Goal: Task Accomplishment & Management: Manage account settings

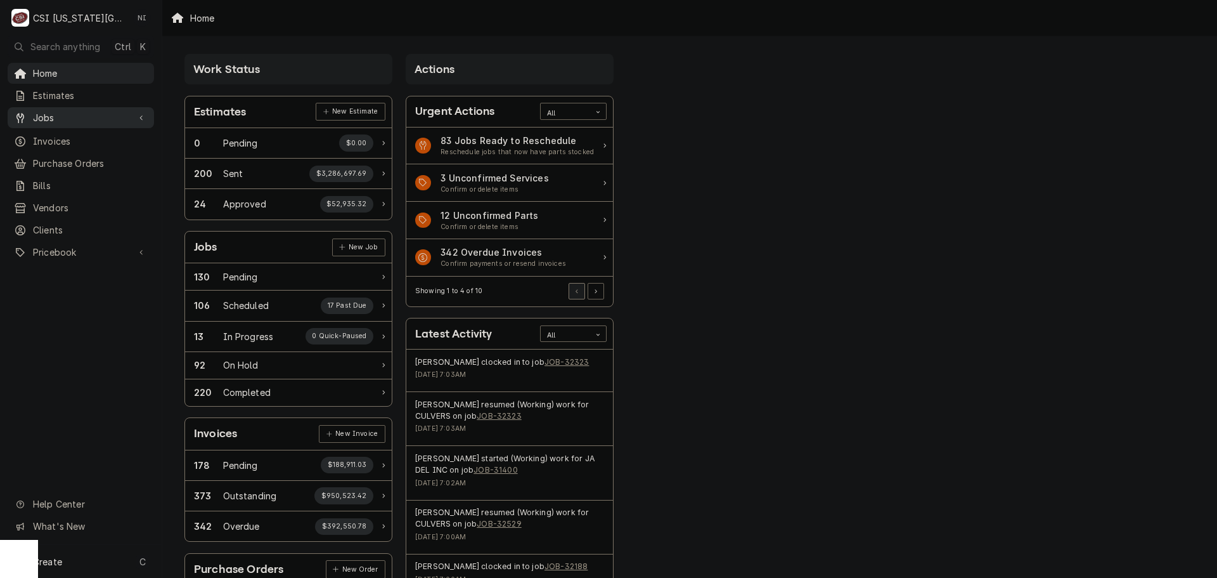
click at [67, 119] on span "Jobs" at bounding box center [81, 117] width 96 height 13
click at [66, 134] on span "Jobs" at bounding box center [90, 139] width 115 height 13
click at [70, 198] on span "Purchase Orders" at bounding box center [90, 204] width 115 height 13
click at [67, 295] on link "Pricebook" at bounding box center [81, 293] width 146 height 21
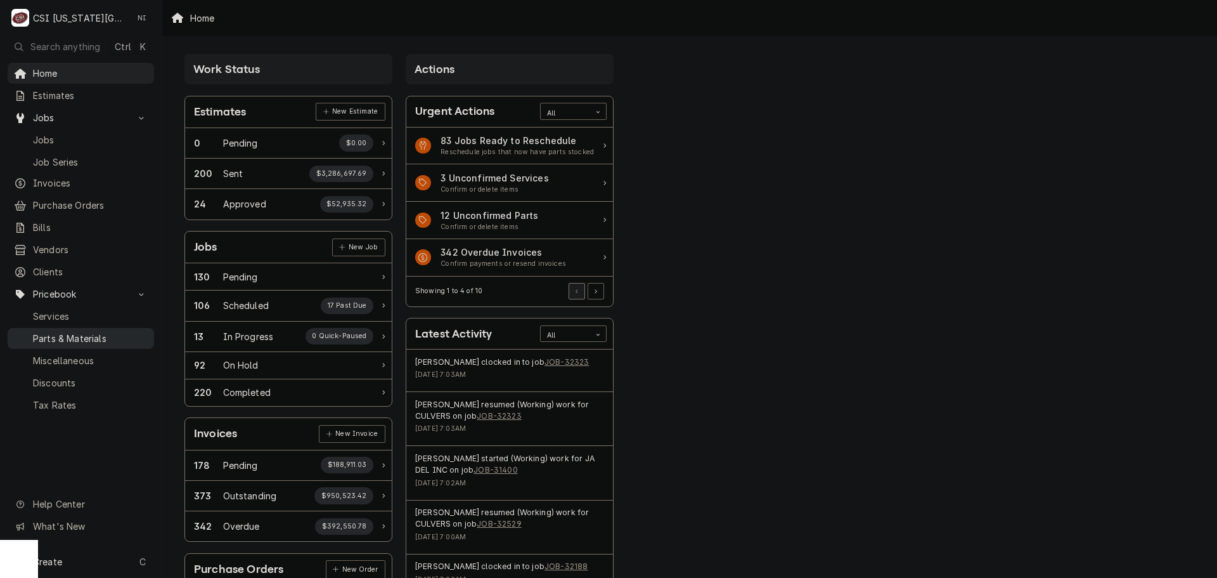
click at [67, 332] on span "Parts & Materials" at bounding box center [90, 338] width 115 height 13
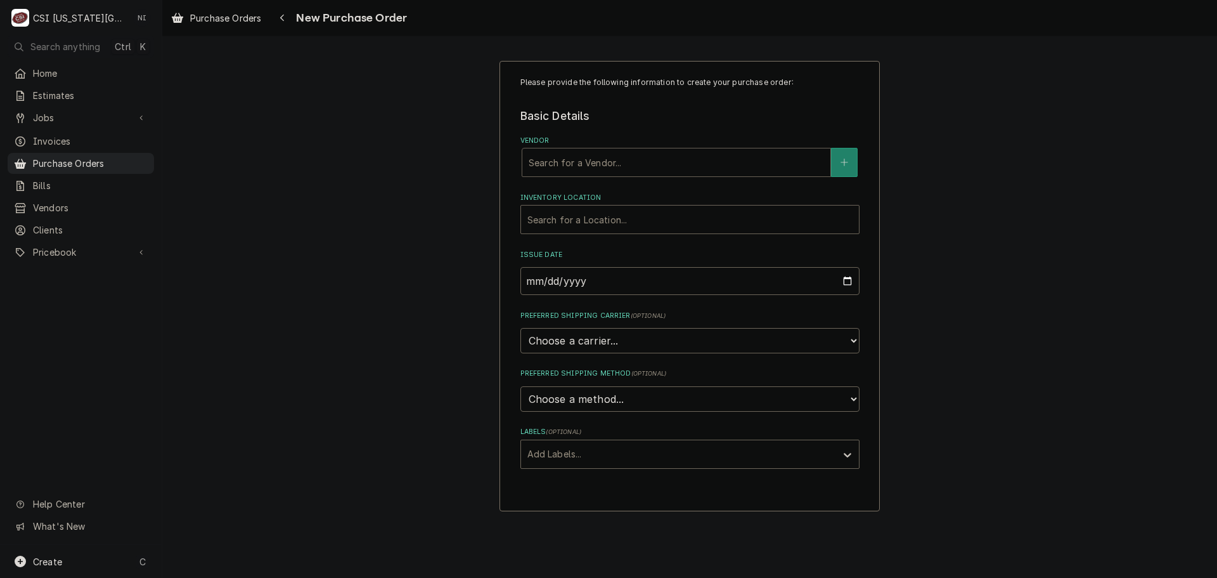
click at [609, 165] on div "Vendor" at bounding box center [676, 162] width 295 height 23
type input "foxx"
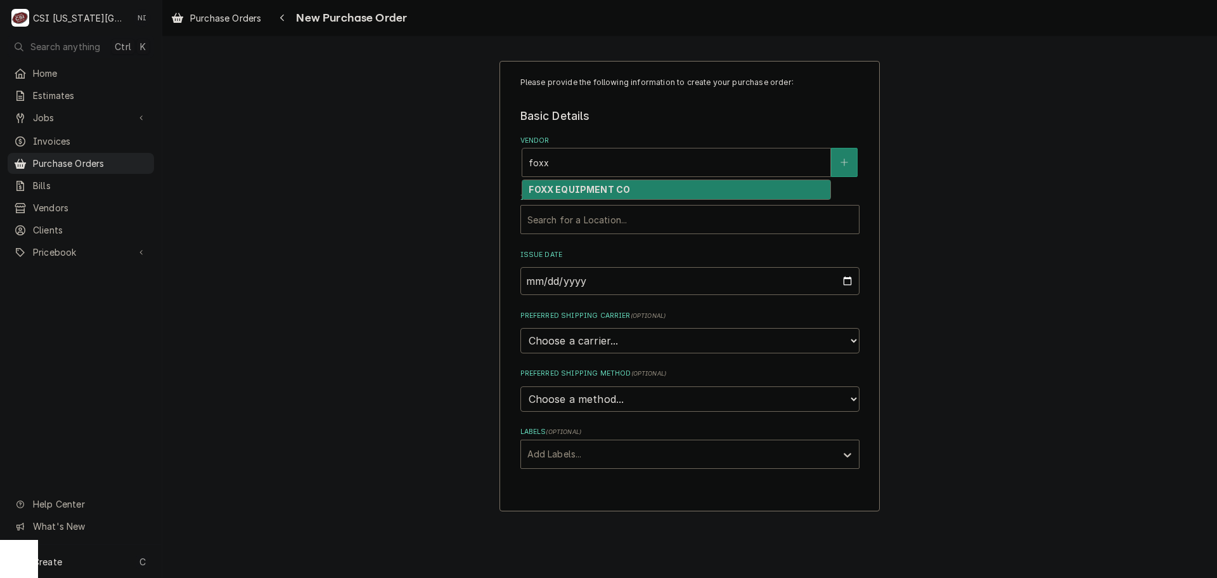
click at [555, 194] on strong "FOXX EQUIPMENT CO" at bounding box center [579, 189] width 101 height 11
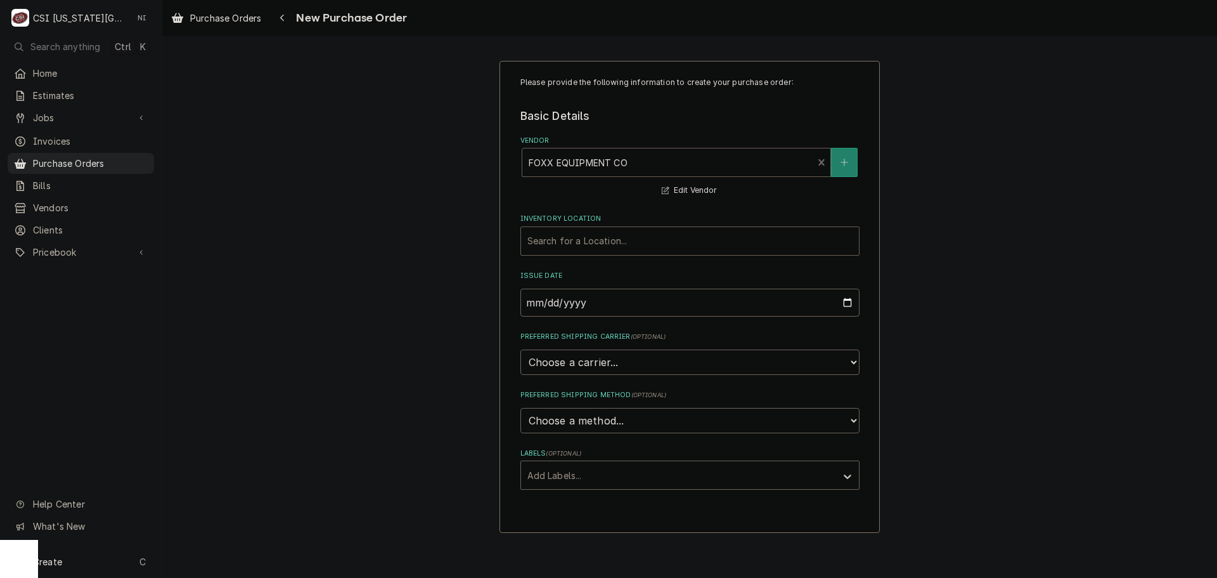
click at [569, 241] on div "Inventory Location" at bounding box center [689, 241] width 325 height 23
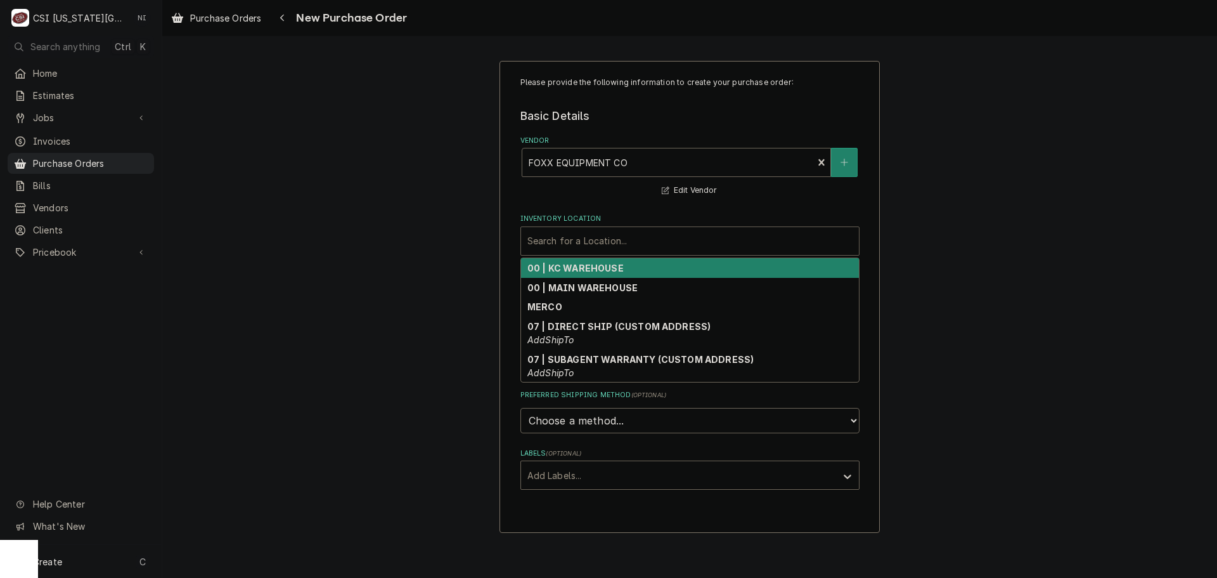
click at [566, 261] on div "00 | KC WAREHOUSE" at bounding box center [690, 268] width 338 height 20
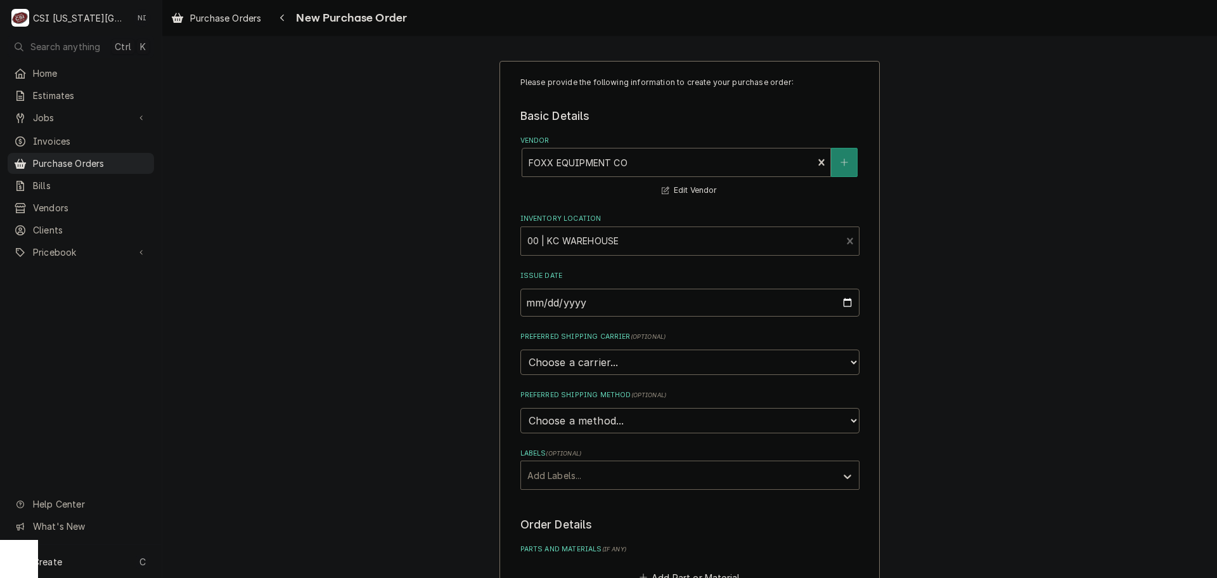
click at [599, 472] on div "Labels" at bounding box center [678, 474] width 302 height 23
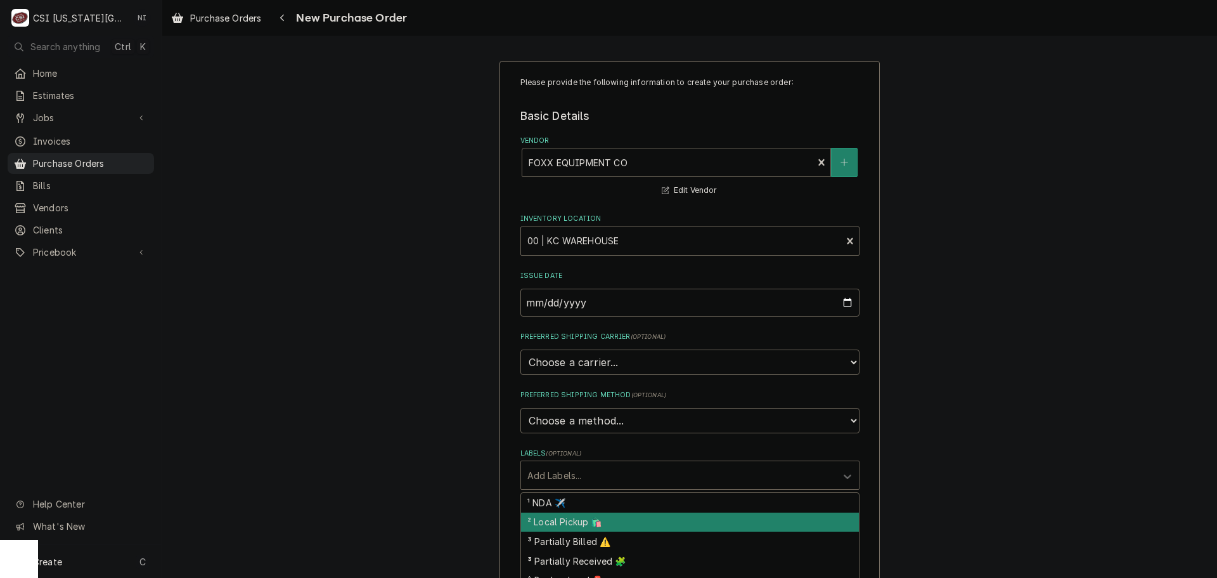
click at [585, 519] on div "² Local Pickup 🛍️" at bounding box center [690, 522] width 338 height 20
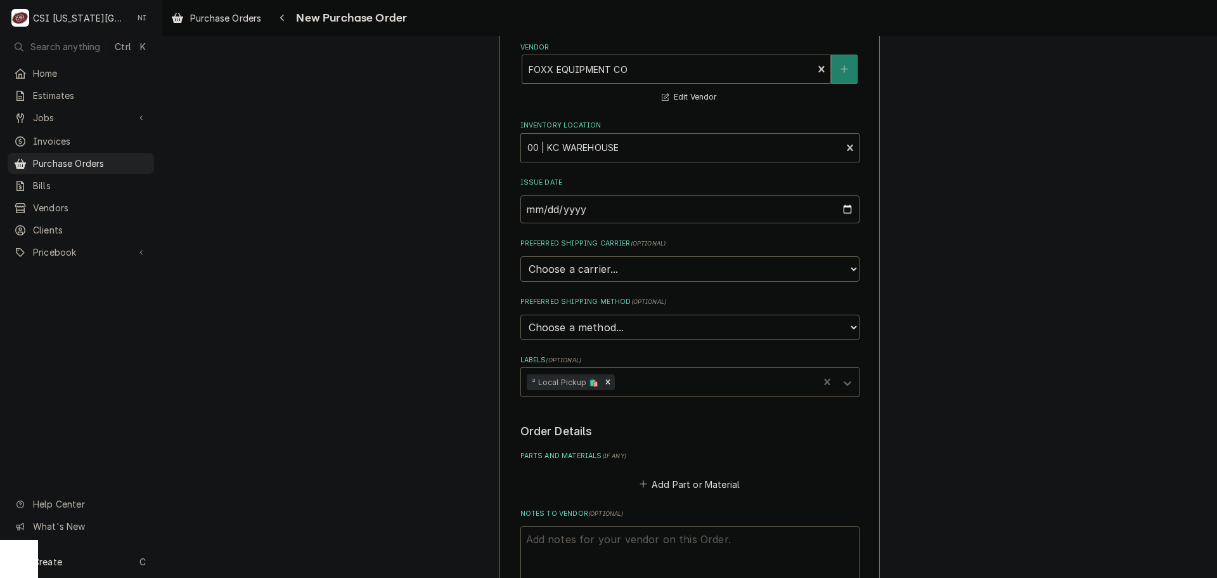
scroll to position [190, 0]
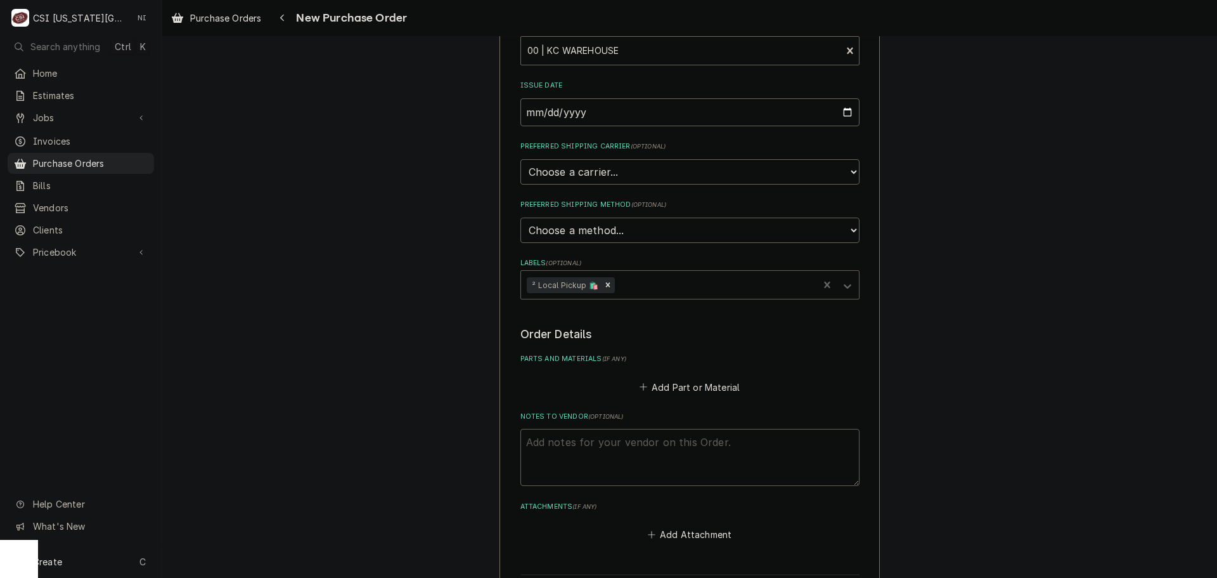
click at [630, 442] on textarea "Notes to Vendor ( optional )" at bounding box center [690, 457] width 339 height 57
type textarea "x"
type textarea "s"
type textarea "x"
type textarea "se"
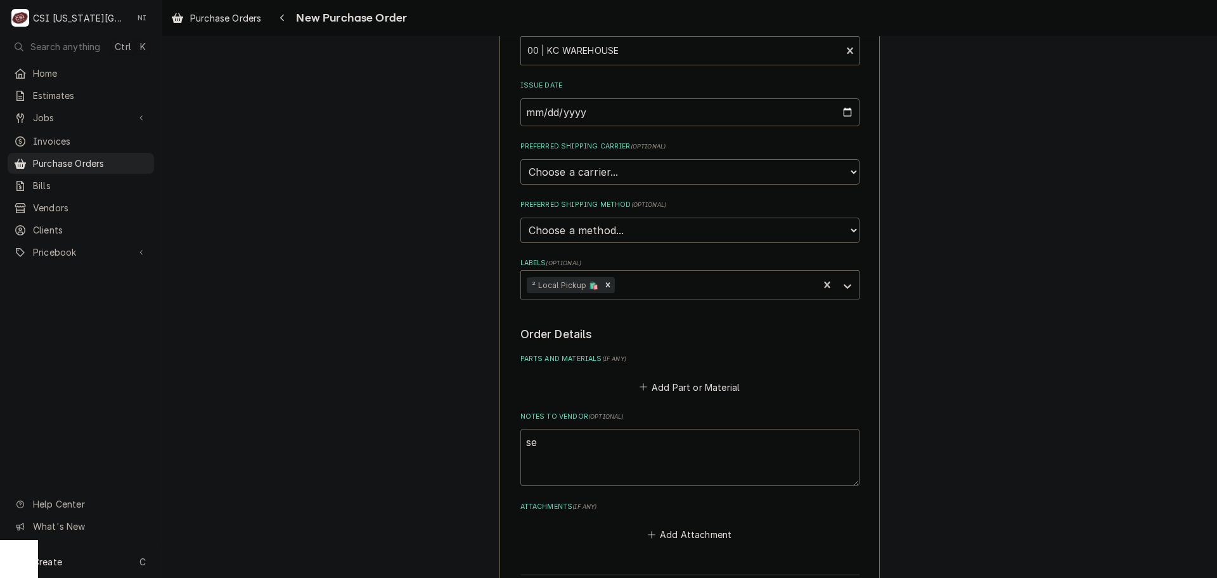
type textarea "x"
type textarea "sea"
type textarea "x"
type textarea "[PERSON_NAME]"
click at [670, 378] on button "Add Part or Material" at bounding box center [689, 387] width 105 height 18
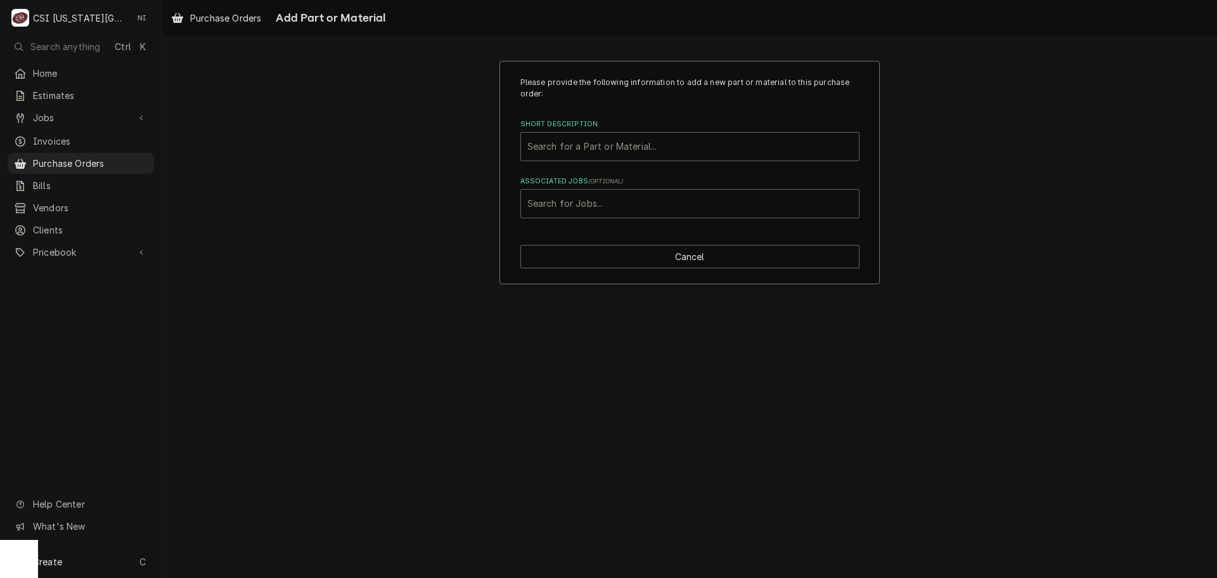
click at [644, 202] on div "Associated Jobs" at bounding box center [689, 203] width 325 height 23
type input "32400"
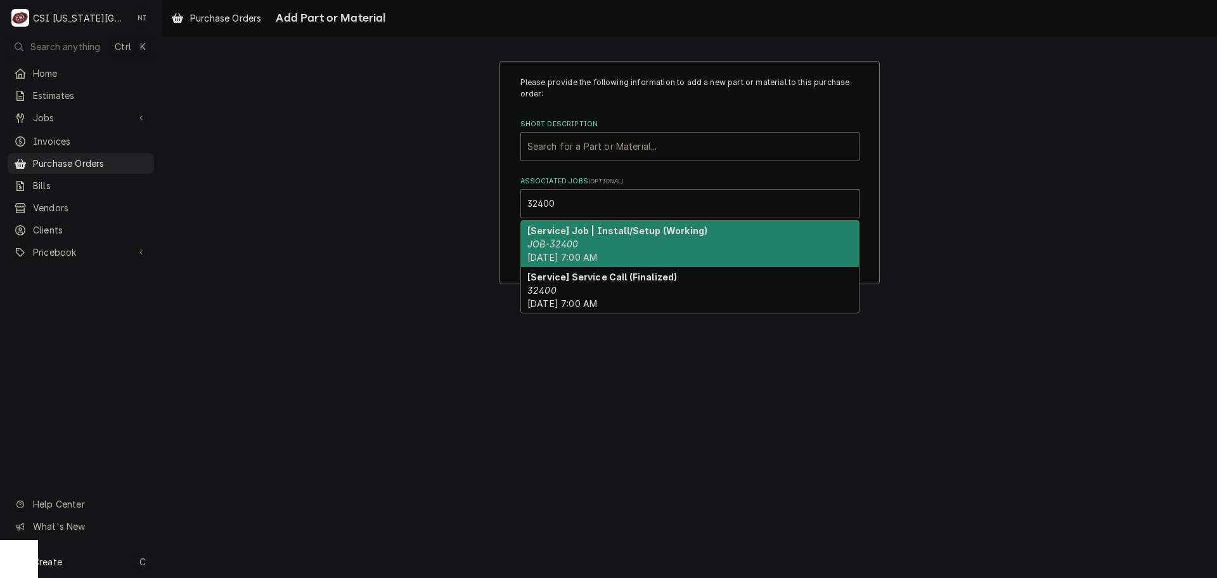
click at [574, 238] on em "JOB-32400" at bounding box center [552, 243] width 51 height 11
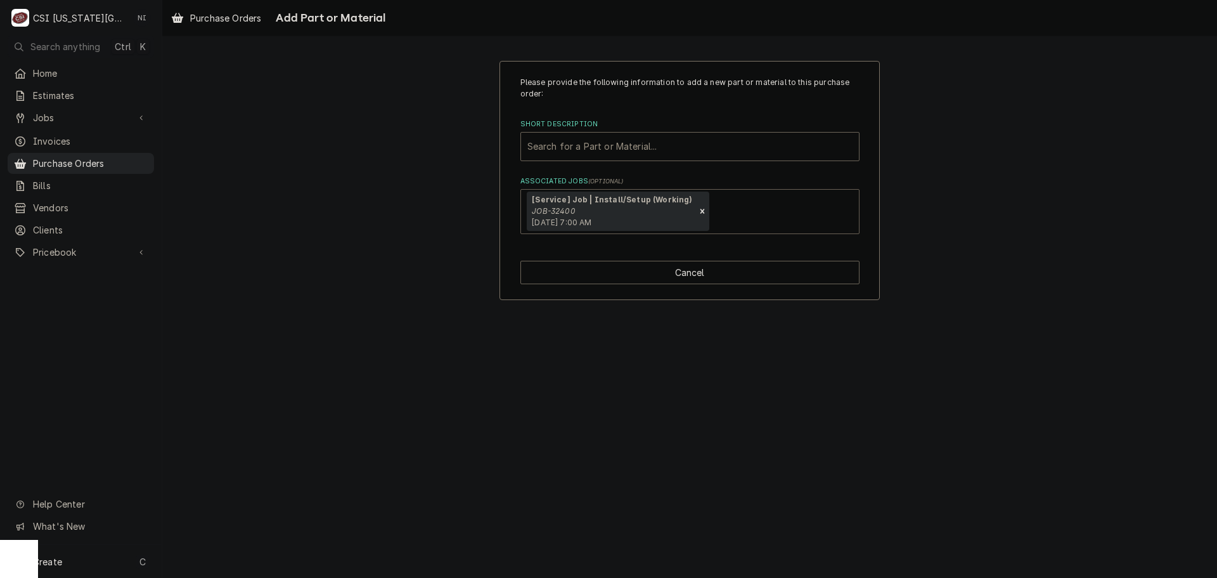
click at [579, 130] on div "Short Description Search for a Part or Material..." at bounding box center [690, 139] width 339 height 41
click at [574, 150] on div "Short Description" at bounding box center [689, 146] width 325 height 23
type input "misc [PERSON_NAME]"
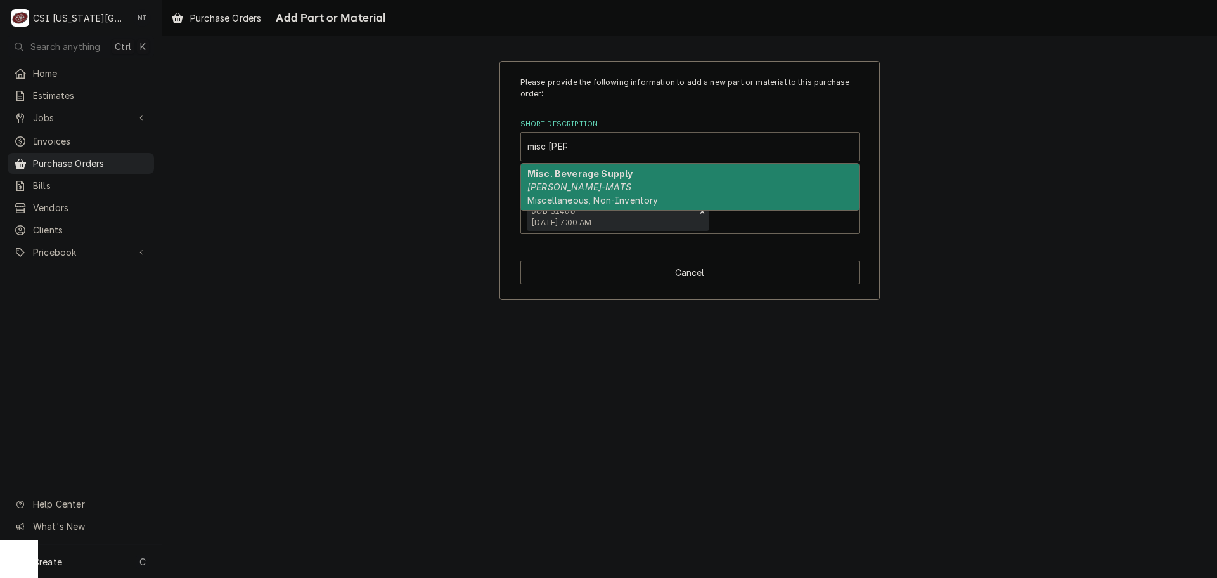
click at [571, 172] on strong "Misc. Beverage Supply" at bounding box center [579, 173] width 105 height 11
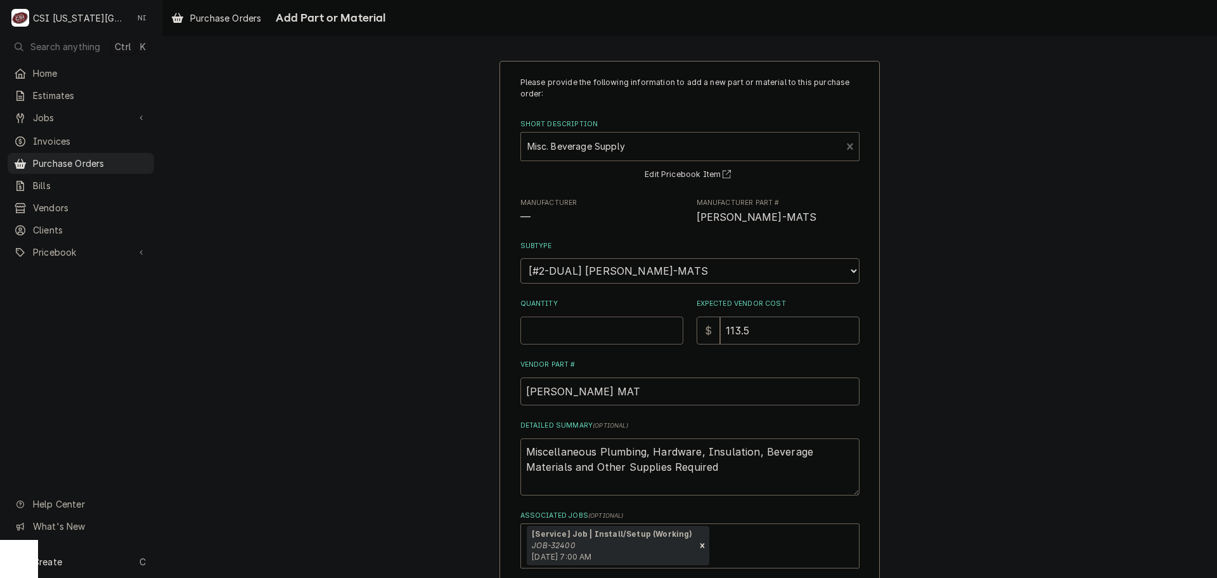
click at [615, 328] on input "Quantity" at bounding box center [602, 330] width 163 height 28
type textarea "x"
type input "1"
type textarea "x"
type input "0"
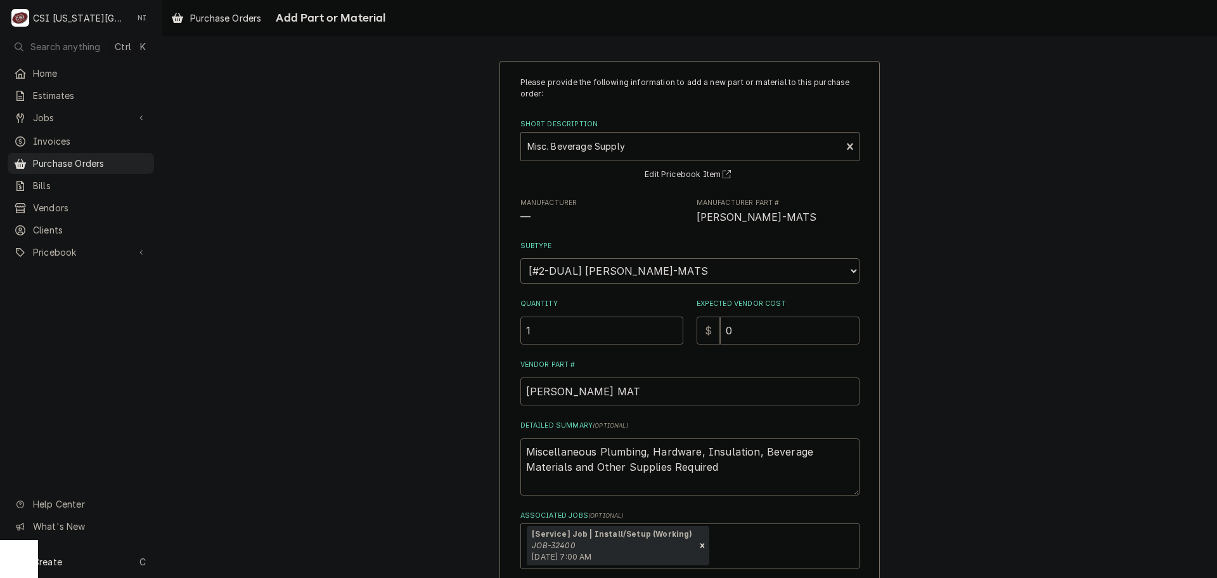
scroll to position [68, 0]
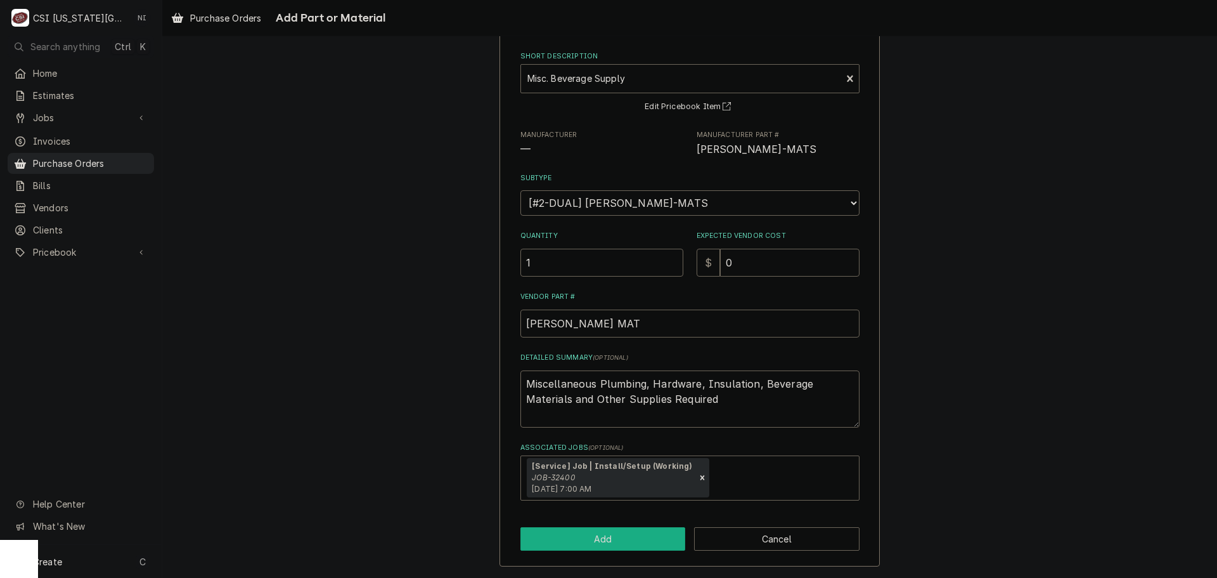
click at [635, 541] on button "Add" at bounding box center [603, 538] width 165 height 23
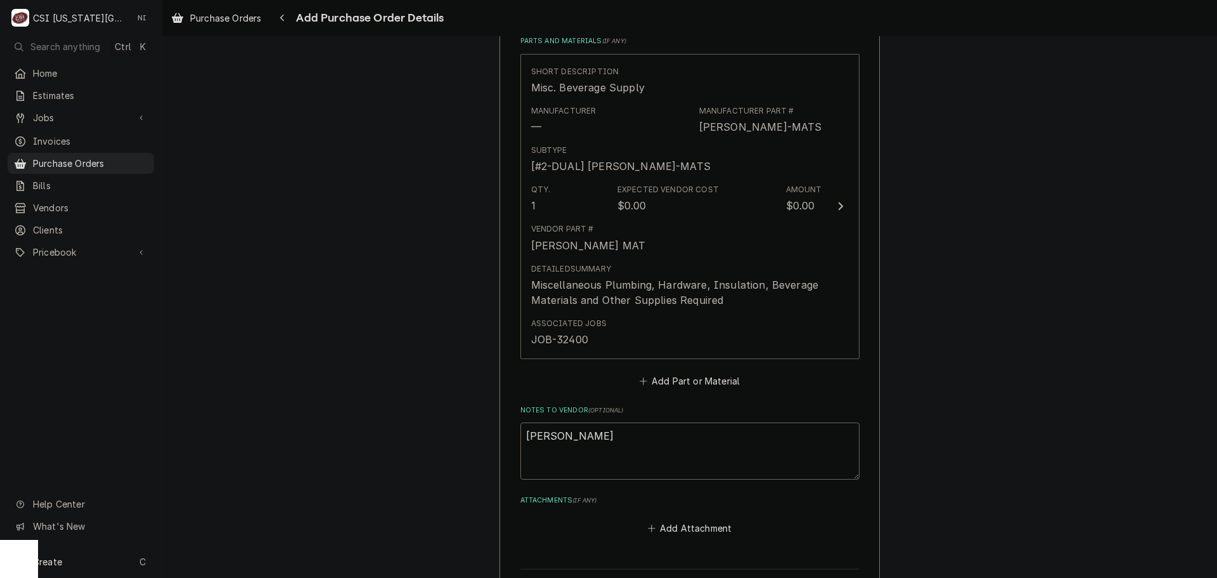
scroll to position [645, 0]
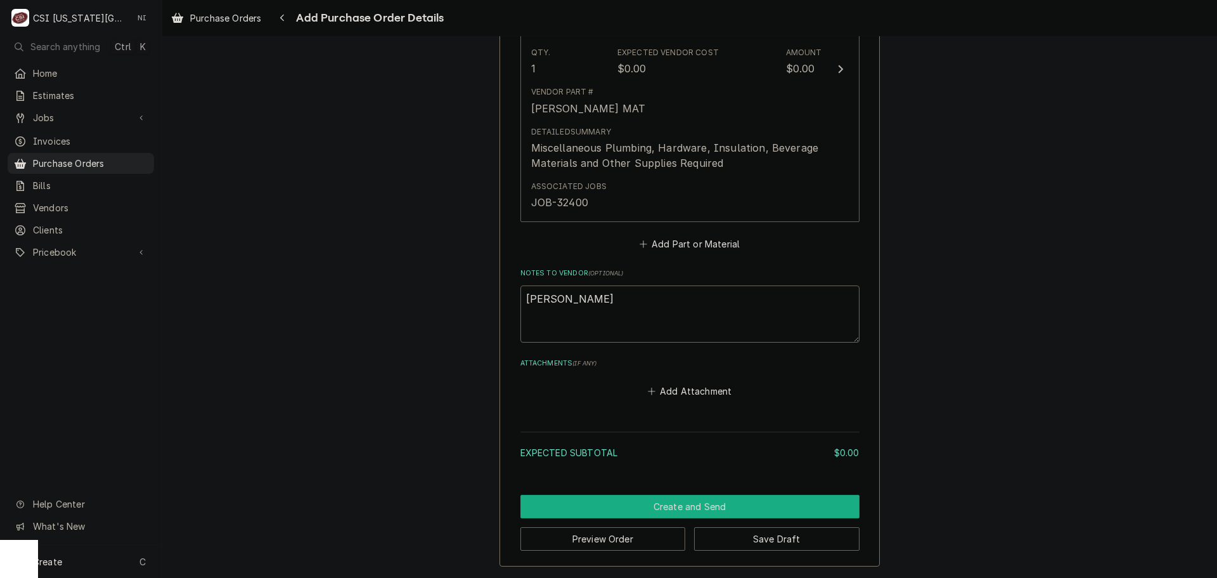
drag, startPoint x: 764, startPoint y: 508, endPoint x: 1208, endPoint y: 392, distance: 459.2
click at [764, 508] on button "Create and Send" at bounding box center [690, 506] width 339 height 23
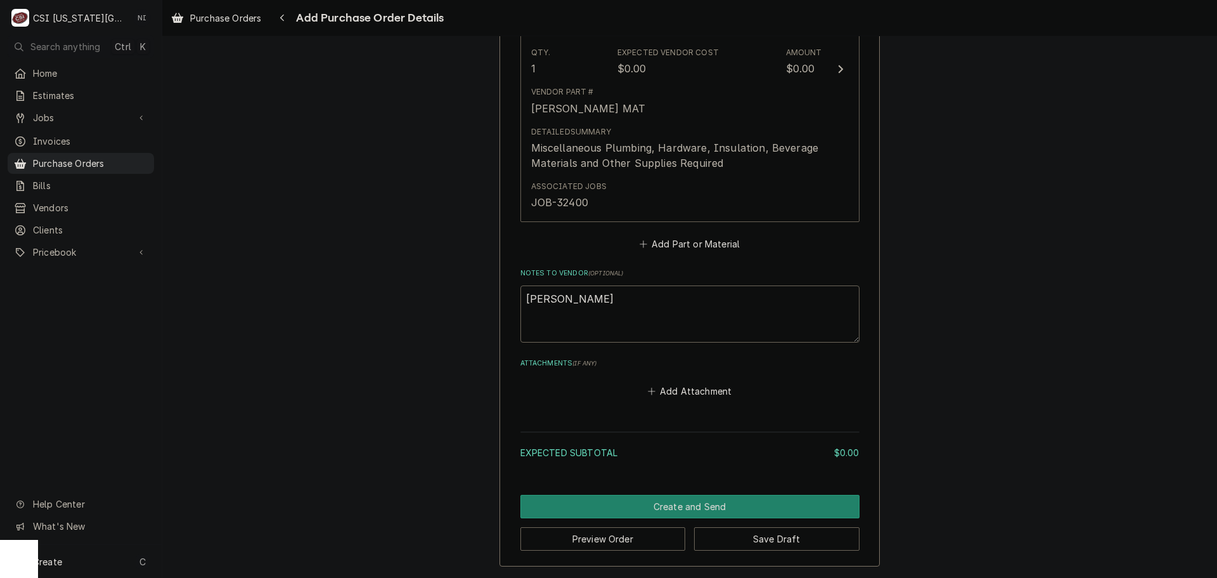
scroll to position [638, 0]
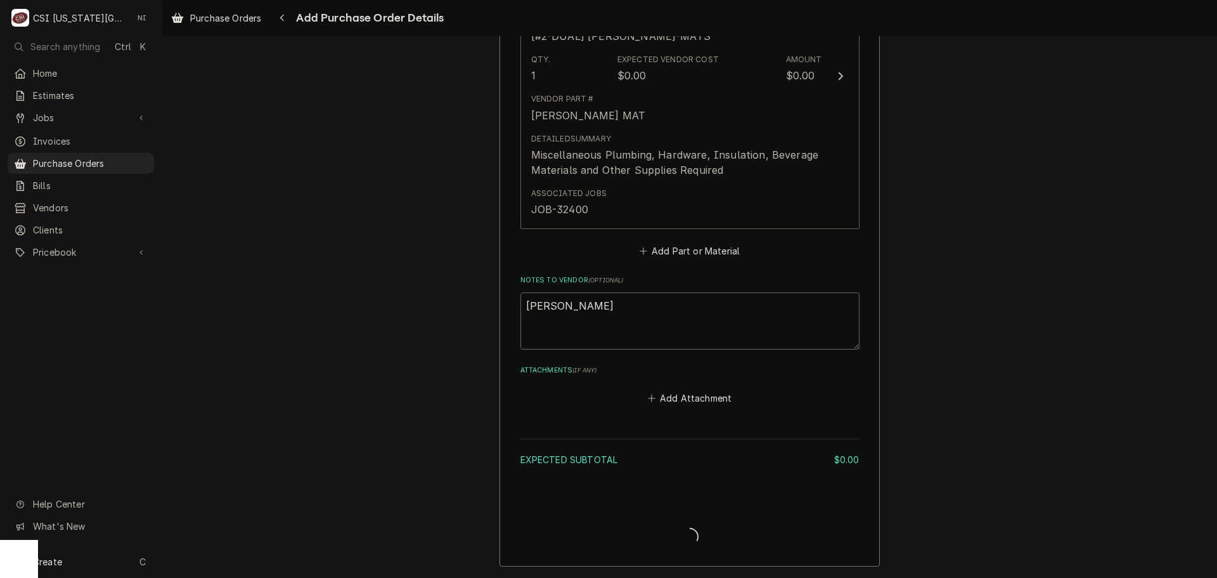
type textarea "x"
